Goal: Task Accomplishment & Management: Use online tool/utility

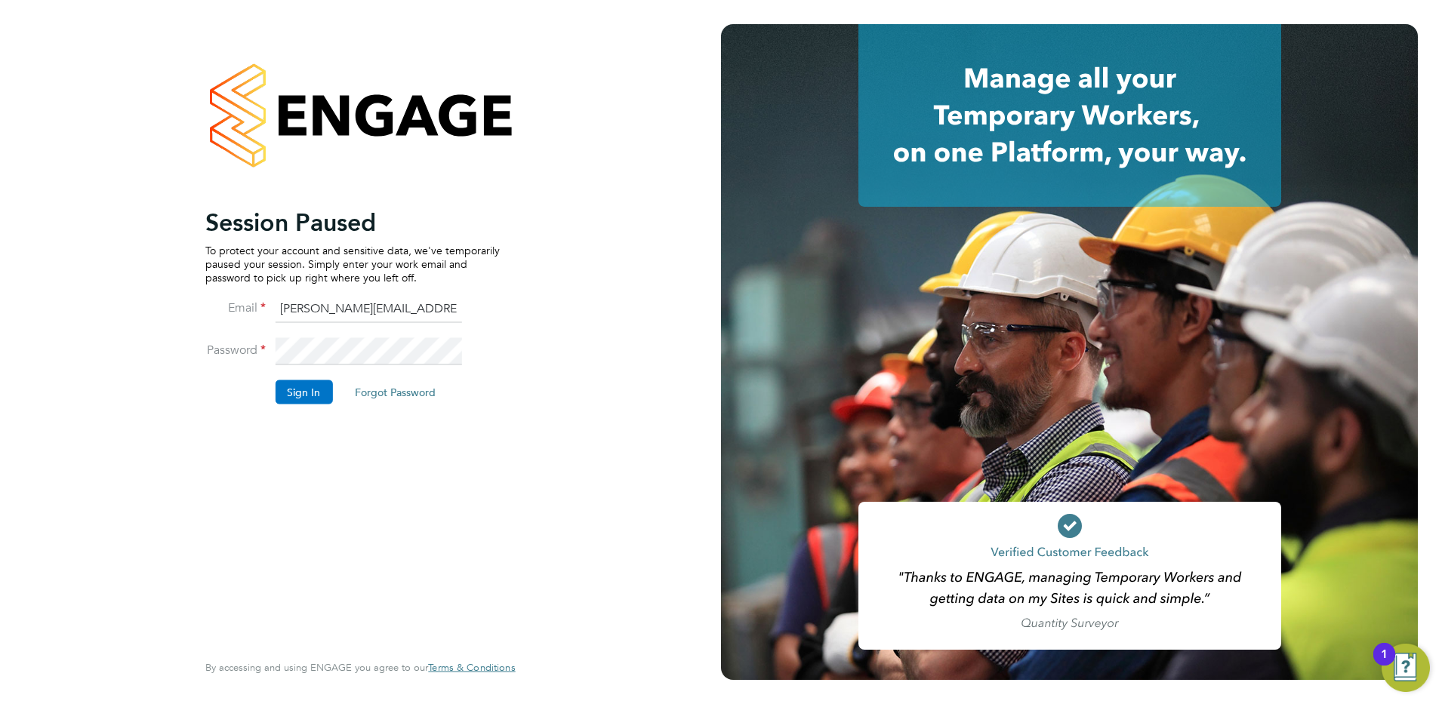
click at [300, 397] on button "Sign In" at bounding box center [303, 392] width 57 height 24
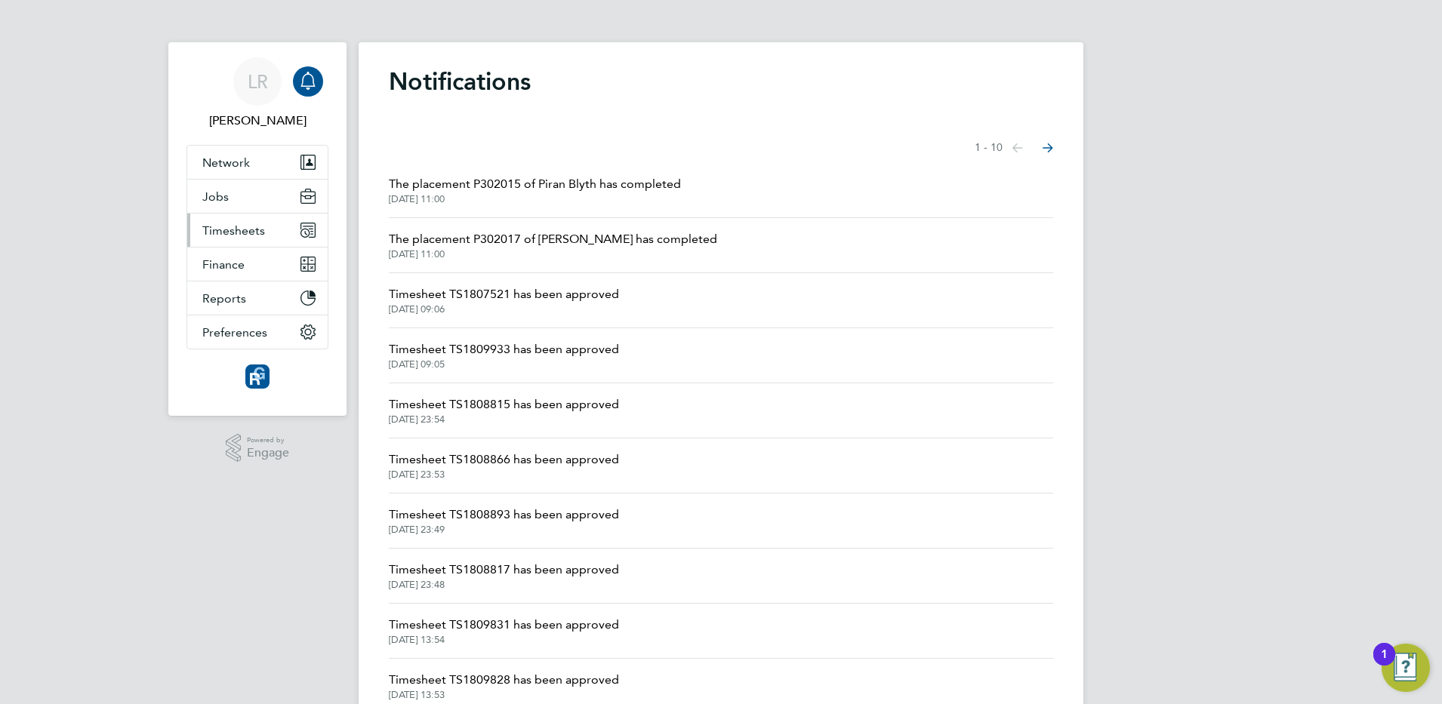
click at [224, 231] on span "Timesheets" at bounding box center [233, 230] width 63 height 14
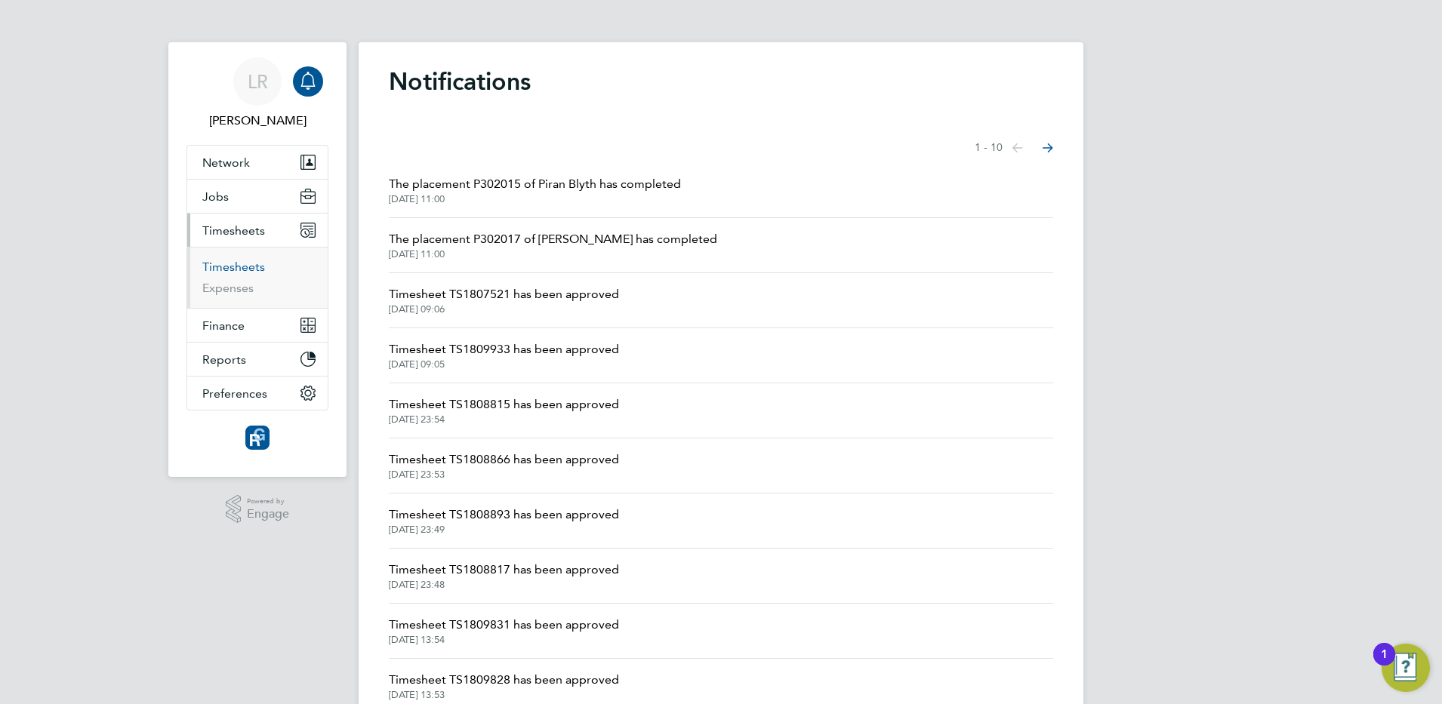
click at [231, 264] on link "Timesheets" at bounding box center [233, 267] width 63 height 14
